Goal: Task Accomplishment & Management: Use online tool/utility

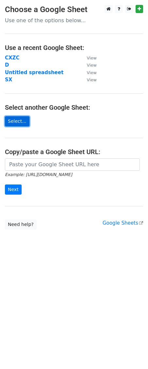
click at [21, 123] on link "Select..." at bounding box center [17, 121] width 25 height 10
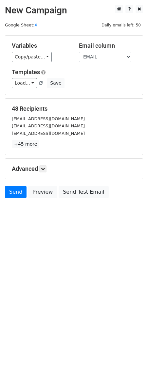
click at [92, 262] on html "New Campaign Daily emails left: 50 Google Sheet: X Variables Copy/paste... {{EM…" at bounding box center [74, 184] width 148 height 369
click at [15, 194] on link "Send" at bounding box center [16, 192] width 22 height 12
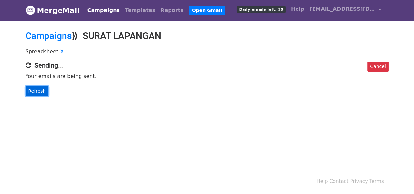
click at [35, 92] on link "Refresh" at bounding box center [36, 91] width 23 height 10
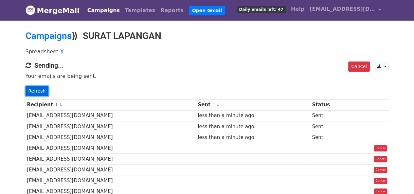
click at [32, 89] on link "Refresh" at bounding box center [36, 91] width 23 height 10
